Goal: Find specific page/section: Find specific page/section

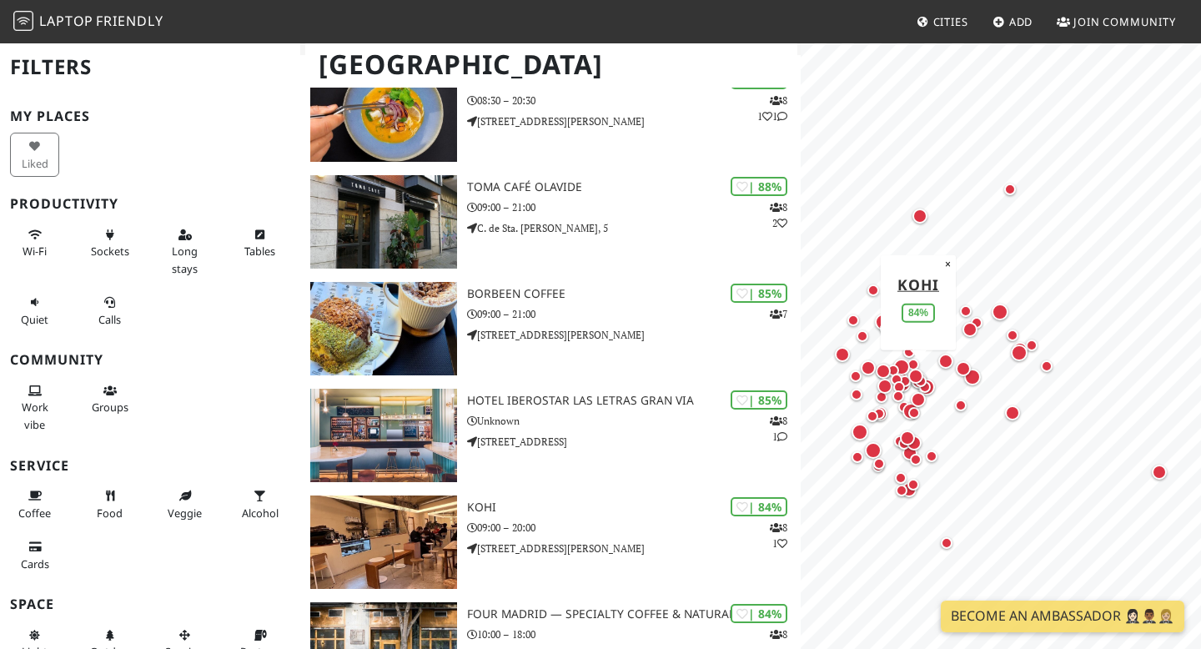
scroll to position [5596, 0]
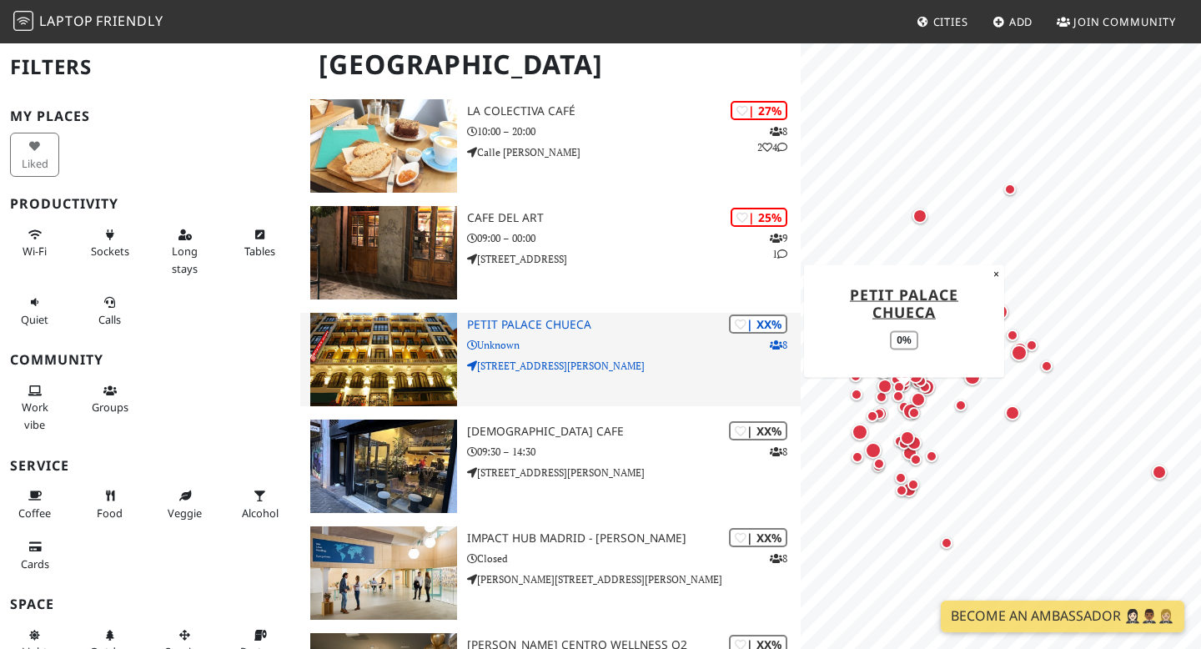
click at [518, 323] on h3 "Petit Palace Chueca" at bounding box center [634, 325] width 334 height 14
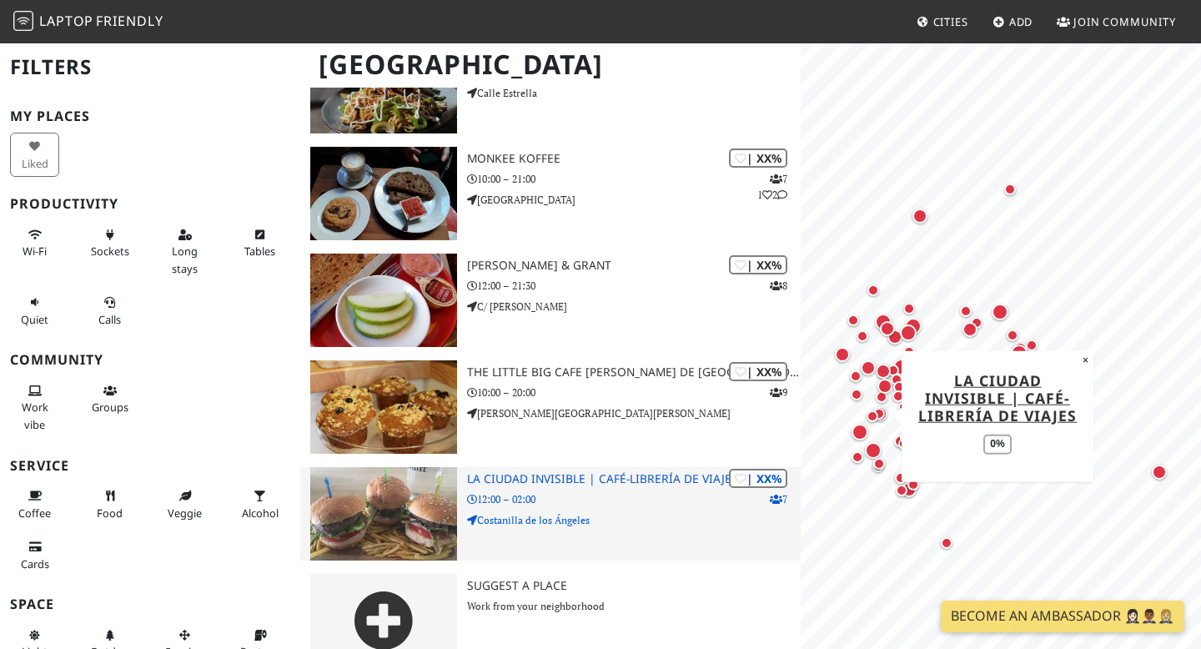
scroll to position [7608, 0]
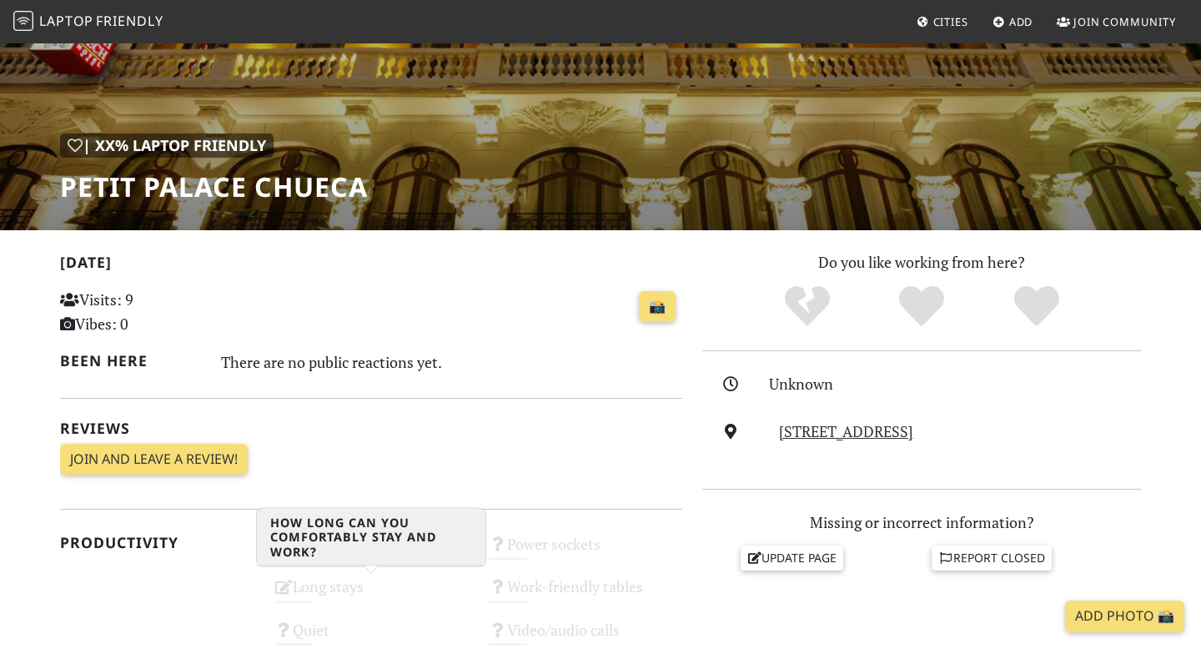
scroll to position [195, 0]
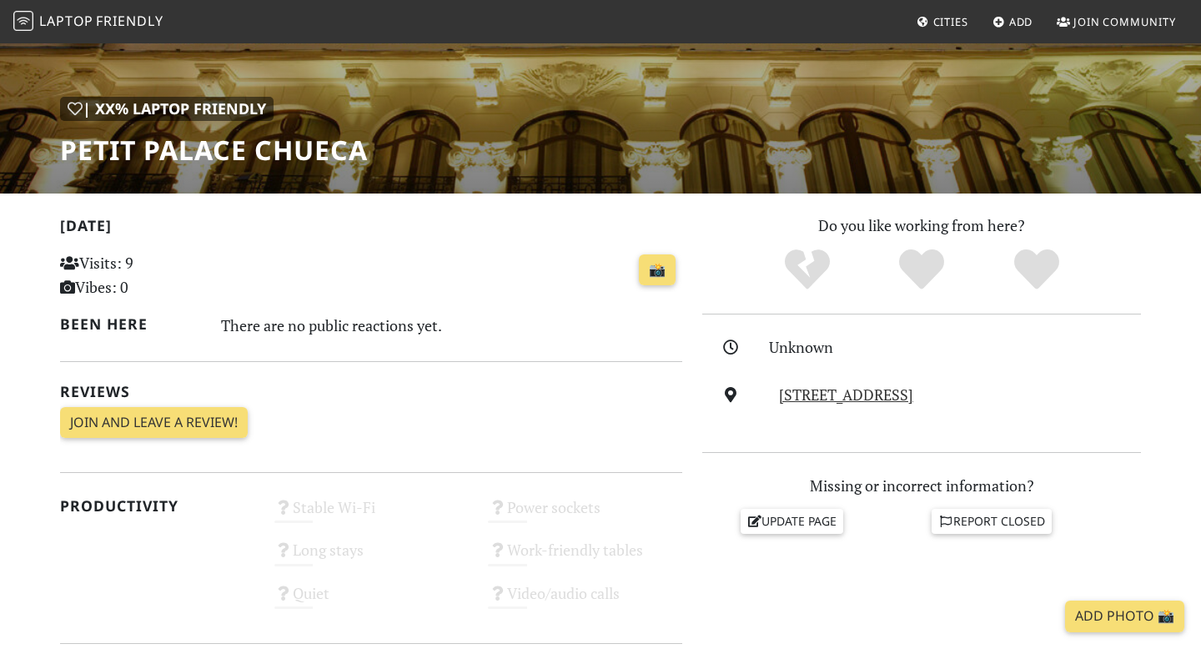
click at [254, 144] on h1 "Petit Palace Chueca" at bounding box center [214, 150] width 308 height 32
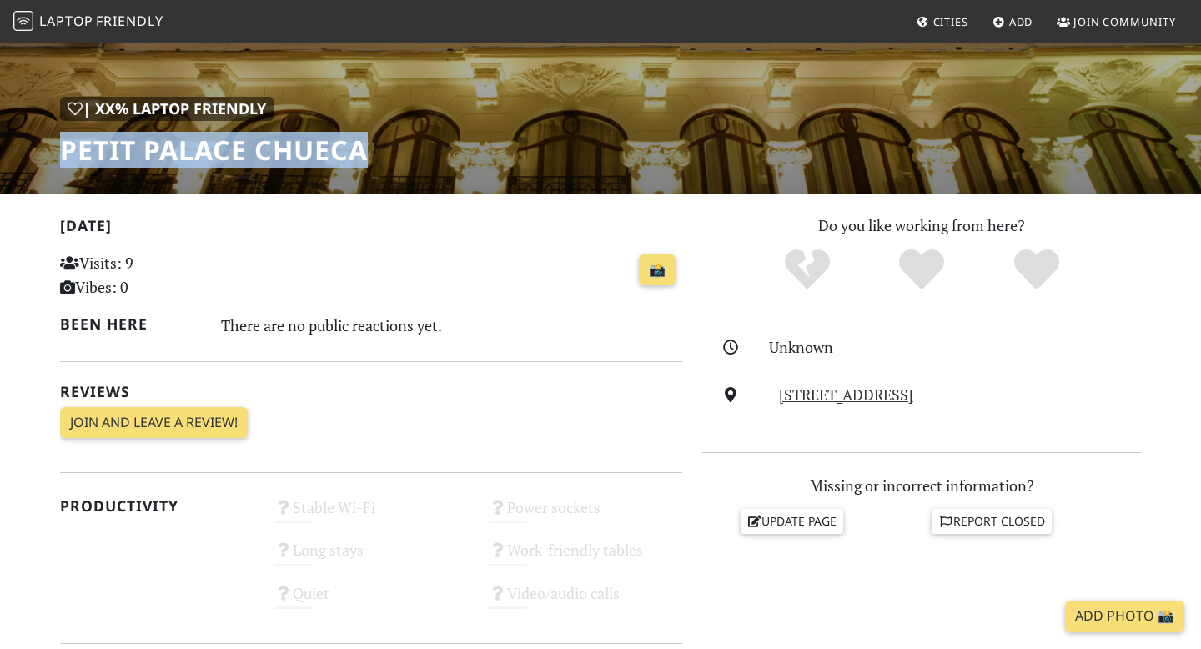
click at [254, 144] on h1 "Petit Palace Chueca" at bounding box center [214, 150] width 308 height 32
copy div "Petit Palace Chueca"
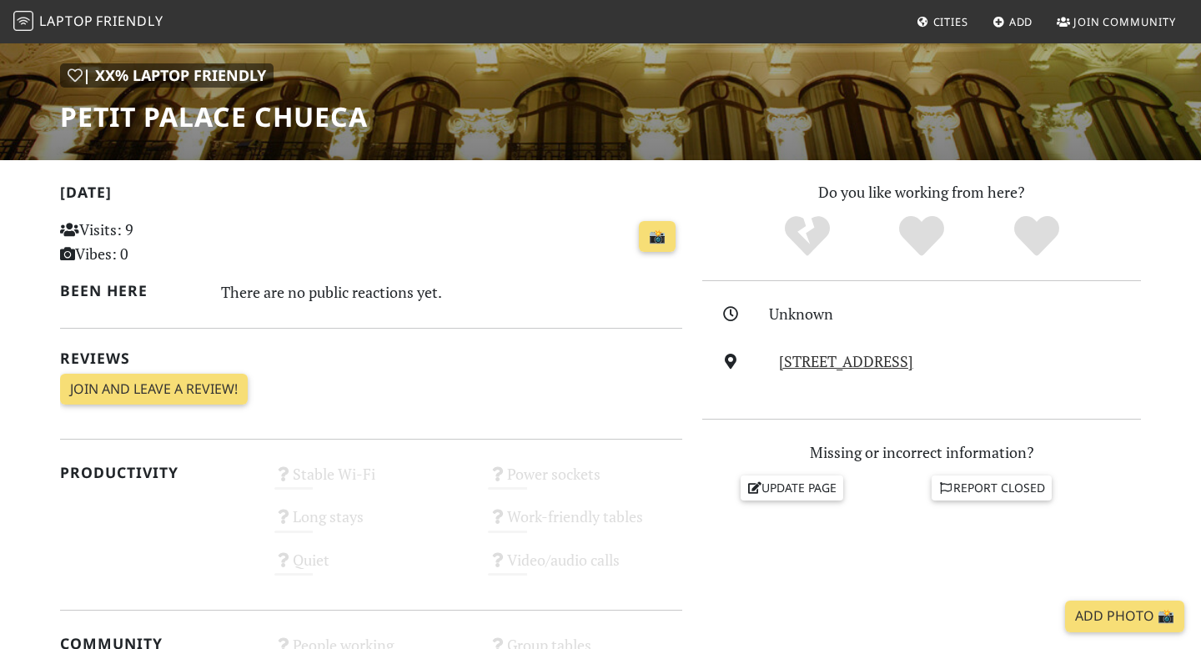
click at [819, 159] on div "| XX% Laptop Friendly Petit Palace Chueca Today Visits: 9 Vibes: 0 📸 Been here …" at bounding box center [600, 501] width 1201 height 1377
